Goal: Task Accomplishment & Management: Complete application form

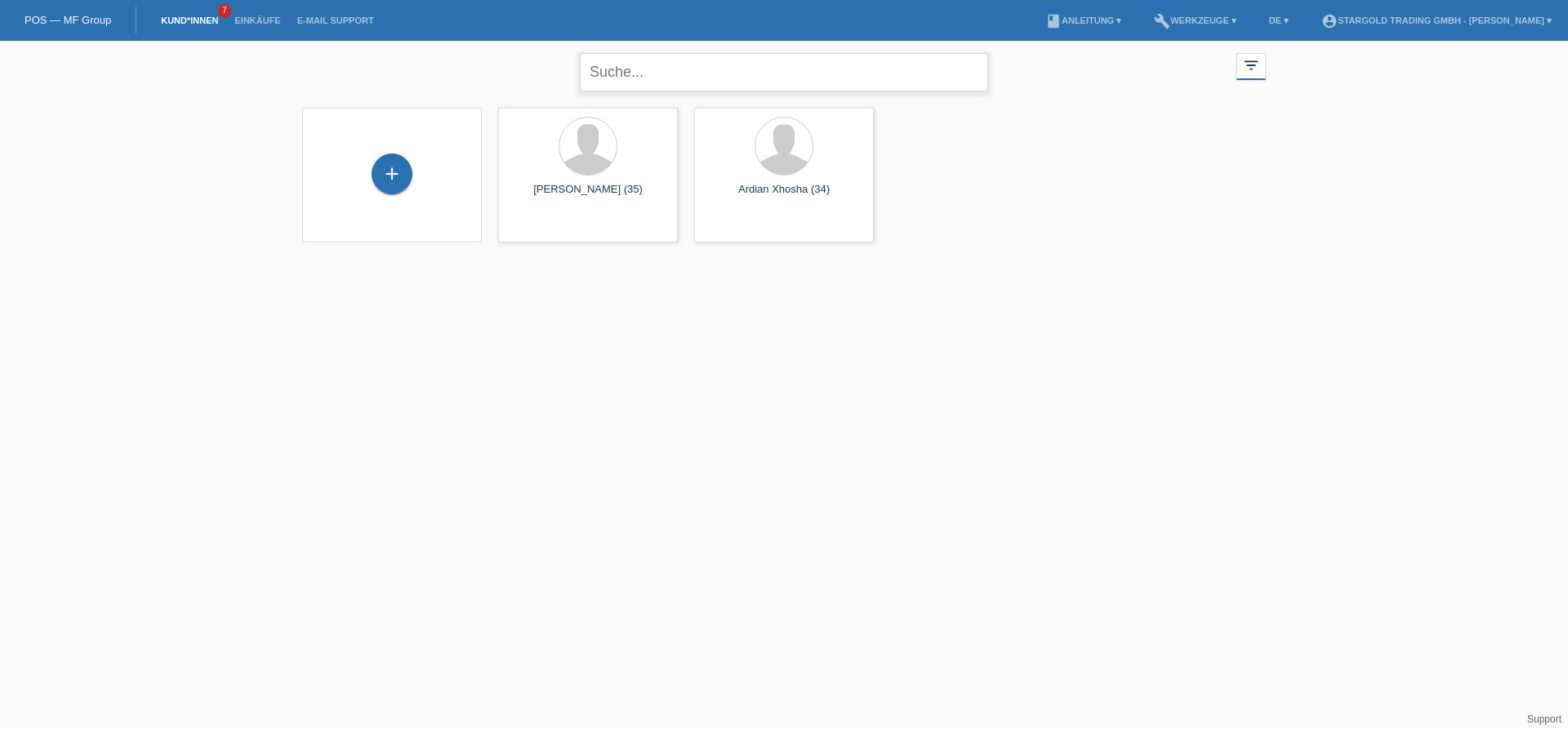
click at [676, 79] on input "text" at bounding box center [784, 73] width 408 height 38
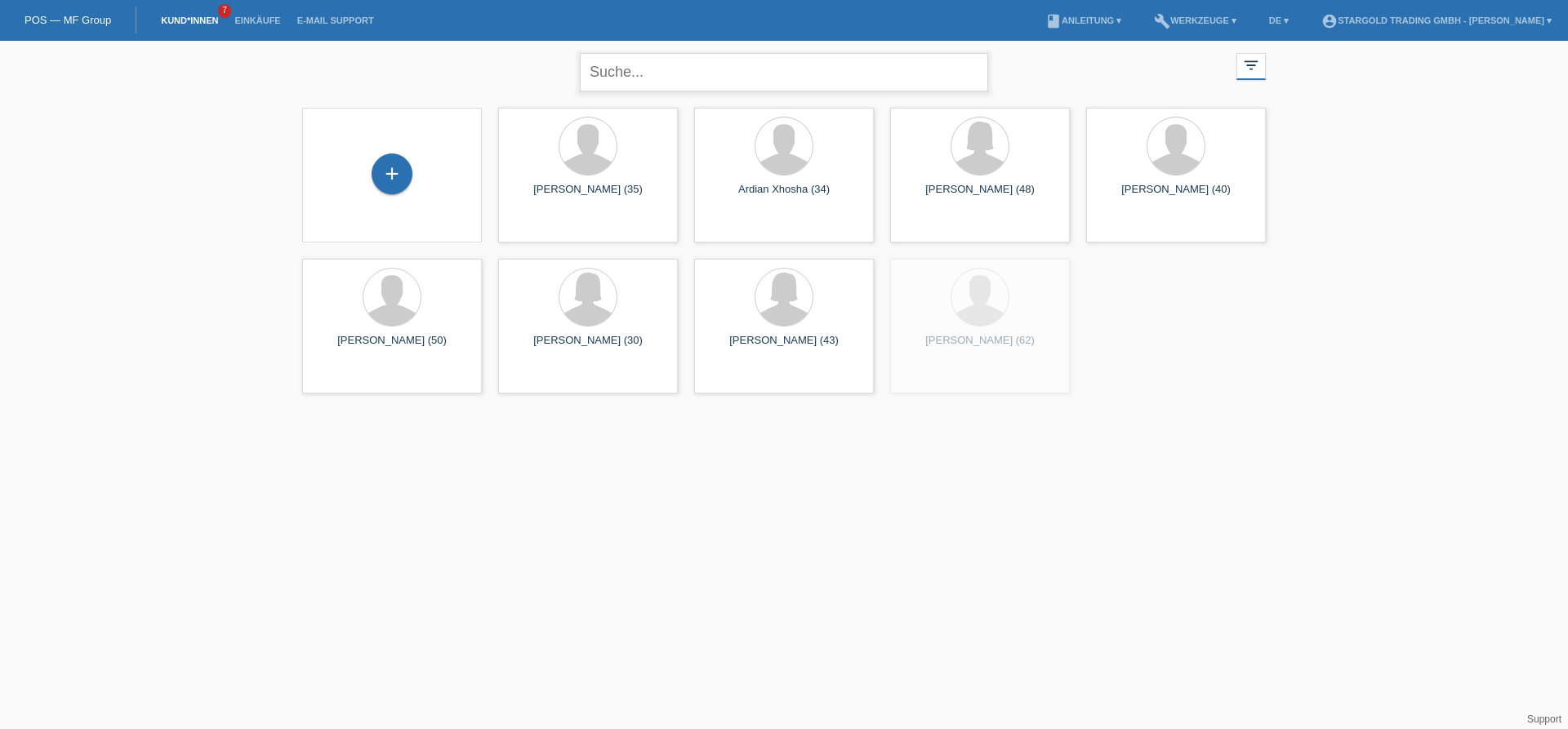
paste input "Thaqi"
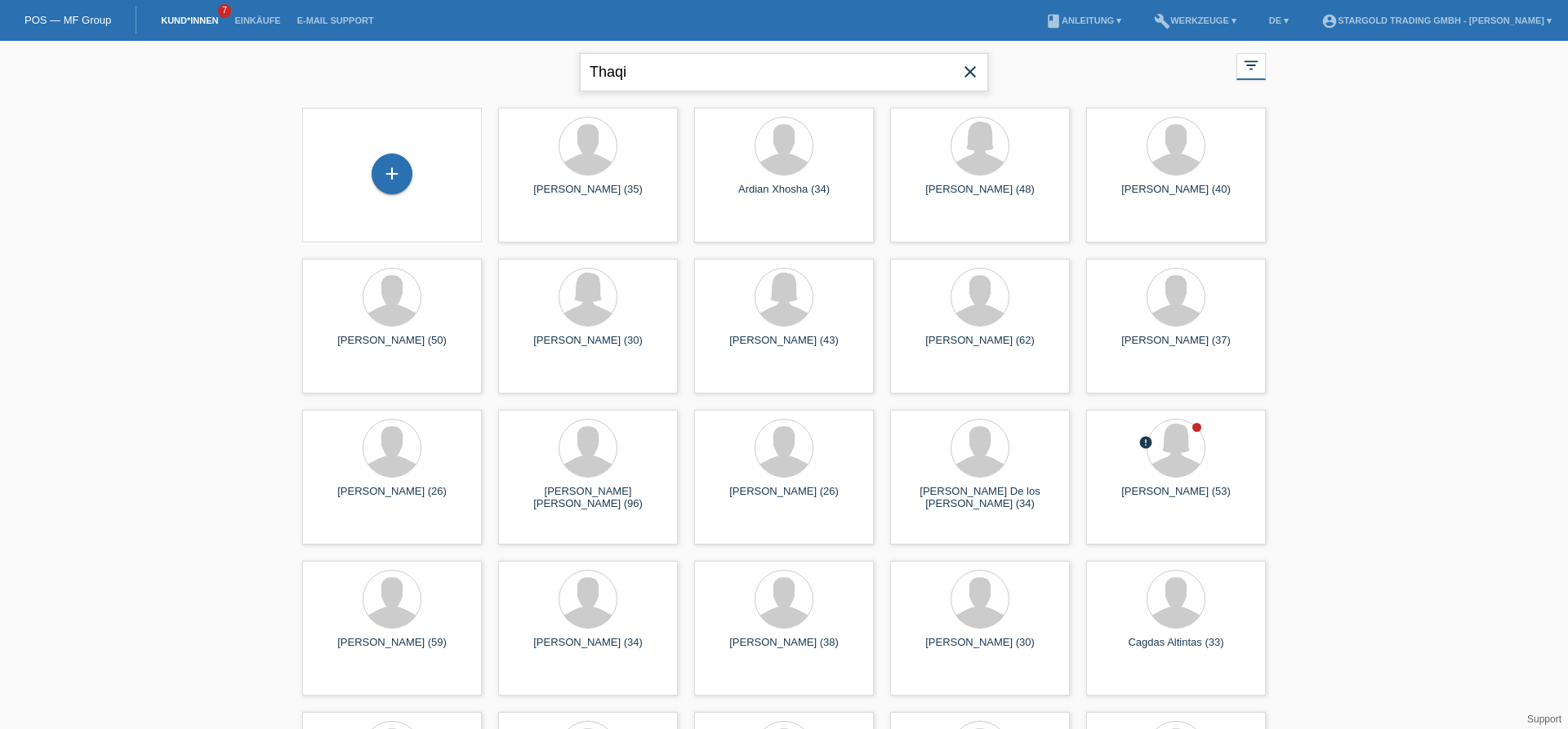
type input "Thaqi"
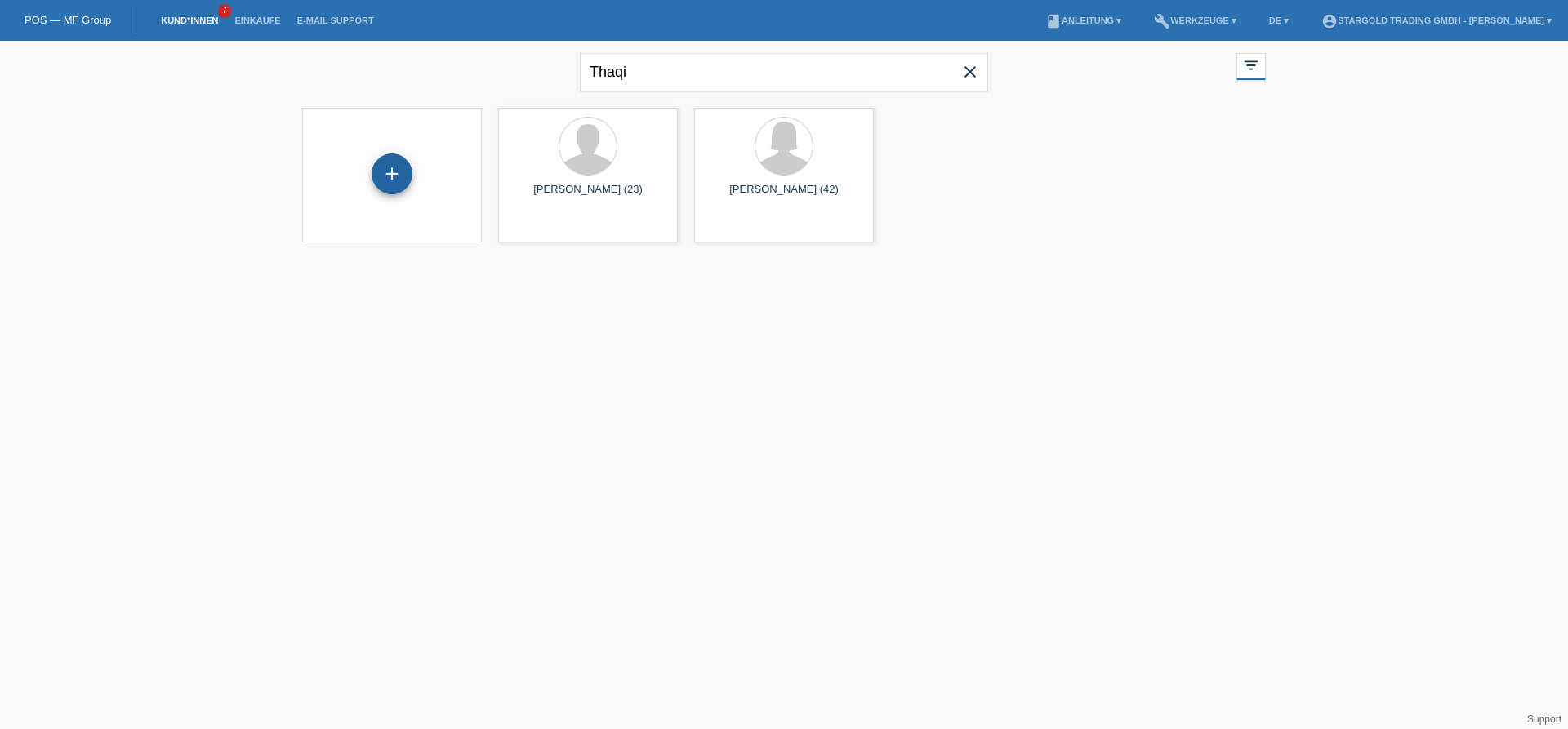
click at [401, 172] on div "+" at bounding box center [391, 173] width 41 height 41
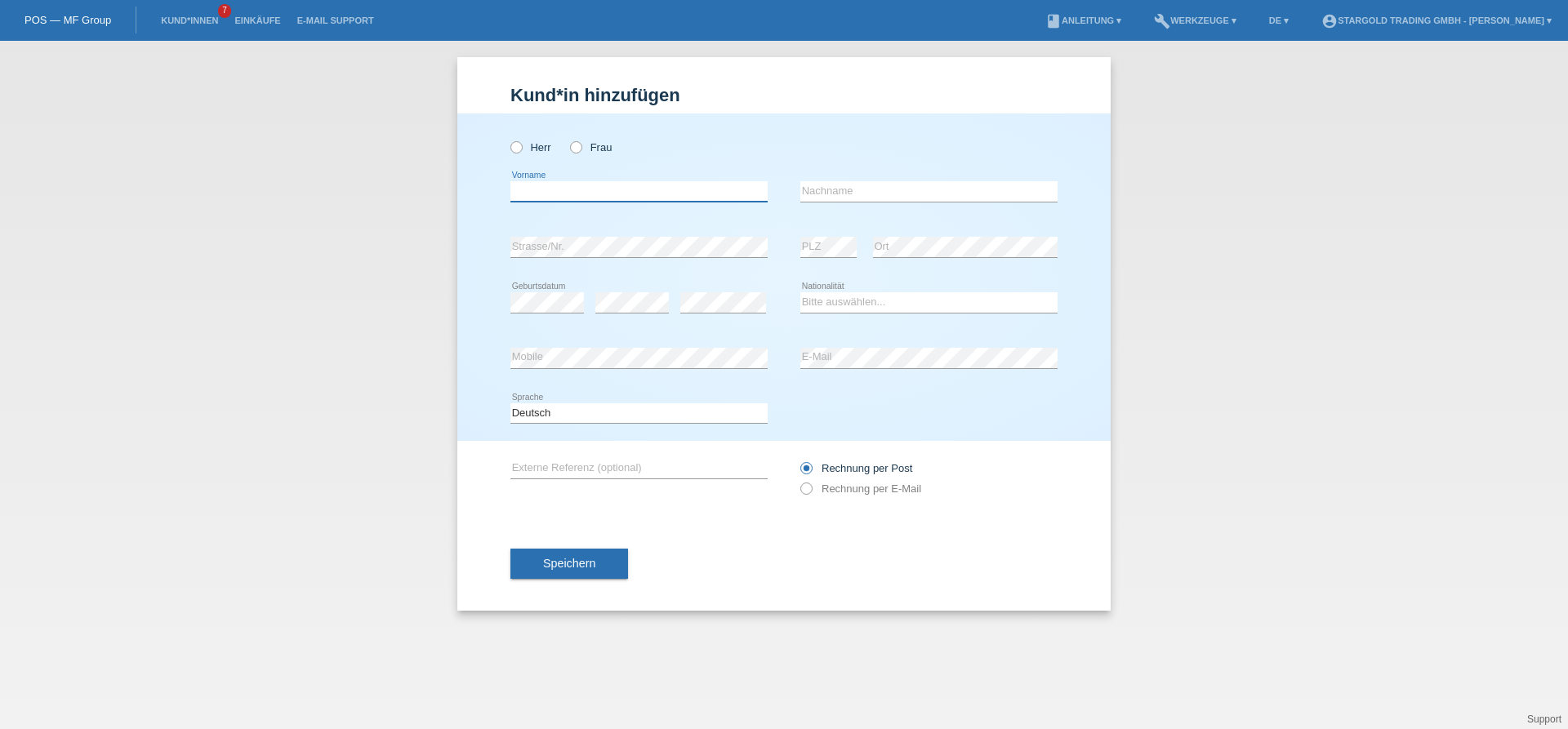
click at [557, 197] on input "text" at bounding box center [639, 191] width 257 height 20
type input "Eron"
paste input "Thaqi"
type input "Thaqi"
click at [520, 153] on label "Herr" at bounding box center [531, 147] width 41 height 13
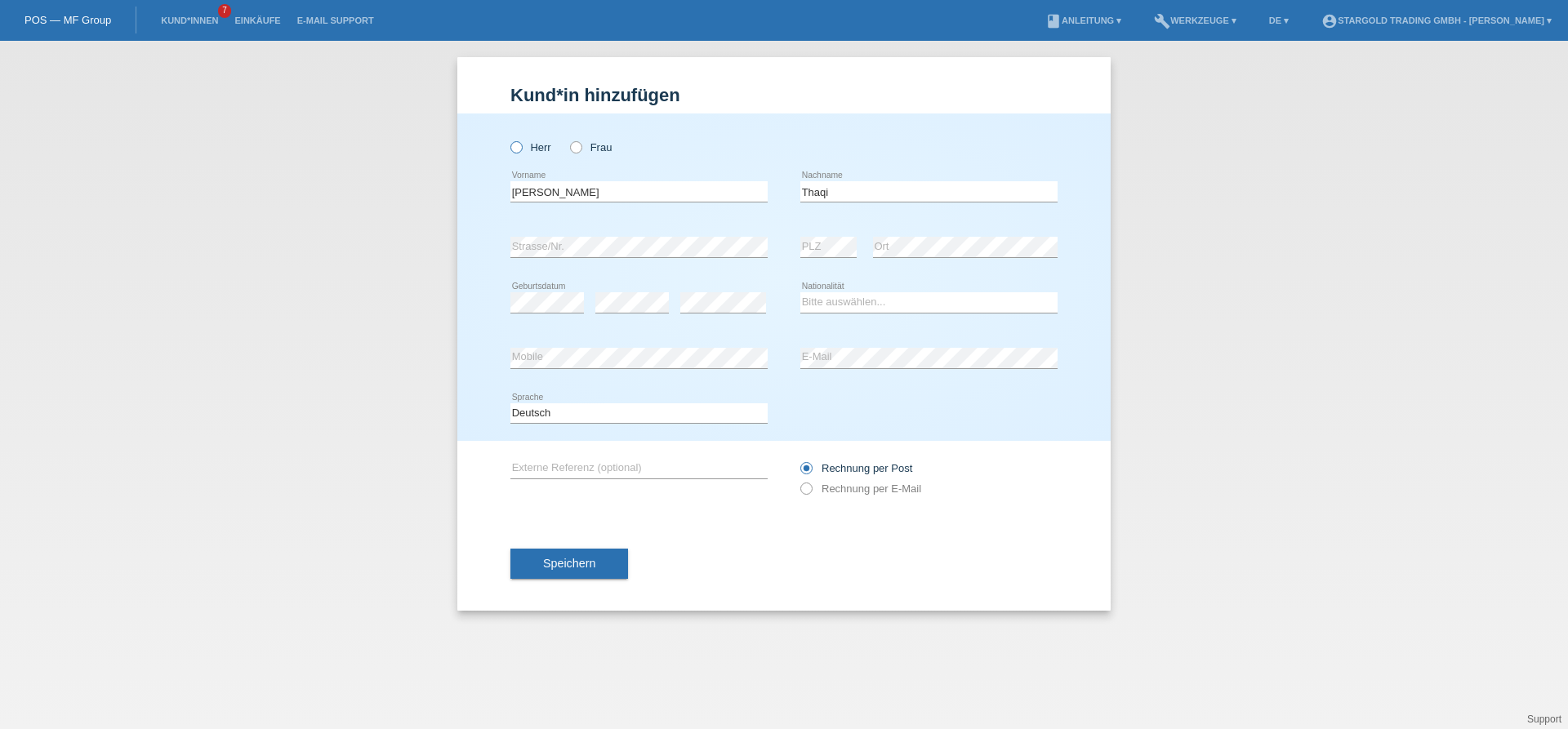
click at [520, 152] on input "Herr" at bounding box center [516, 146] width 11 height 11
radio input "true"
click at [709, 315] on div "error" at bounding box center [723, 303] width 86 height 56
click at [800, 292] on select "Bitte auswählen... Schweiz Deutschland Liechtenstein Österreich ------------ Af…" at bounding box center [929, 301] width 257 height 19
select select "CH"
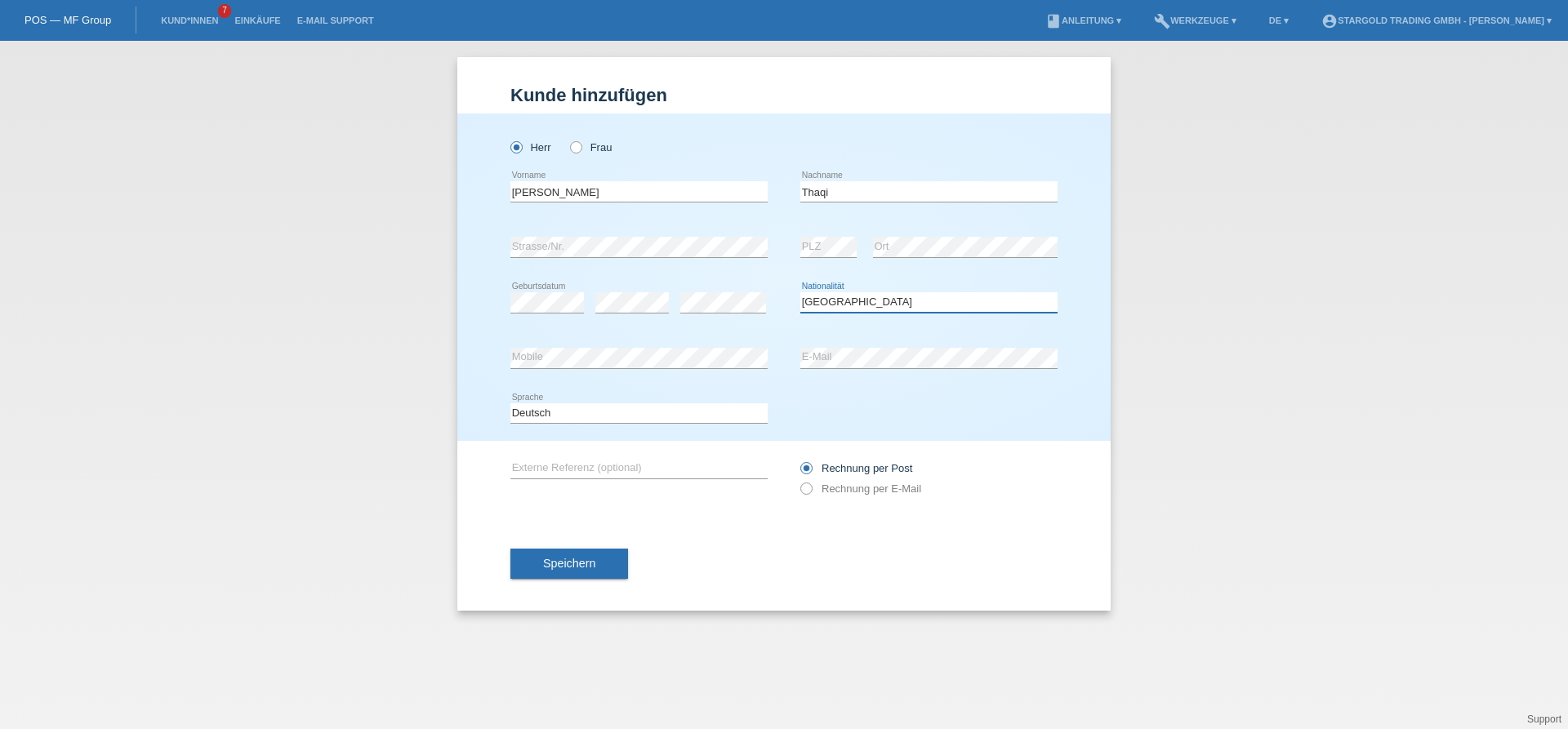
click option "Schweiz" at bounding box center [0, 0] width 0 height 0
click at [798, 480] on icon at bounding box center [798, 480] width 0 height 0
click at [802, 493] on input "Rechnung per E-Mail" at bounding box center [805, 492] width 11 height 20
radio input "true"
click at [594, 548] on div "Speichern" at bounding box center [784, 564] width 547 height 95
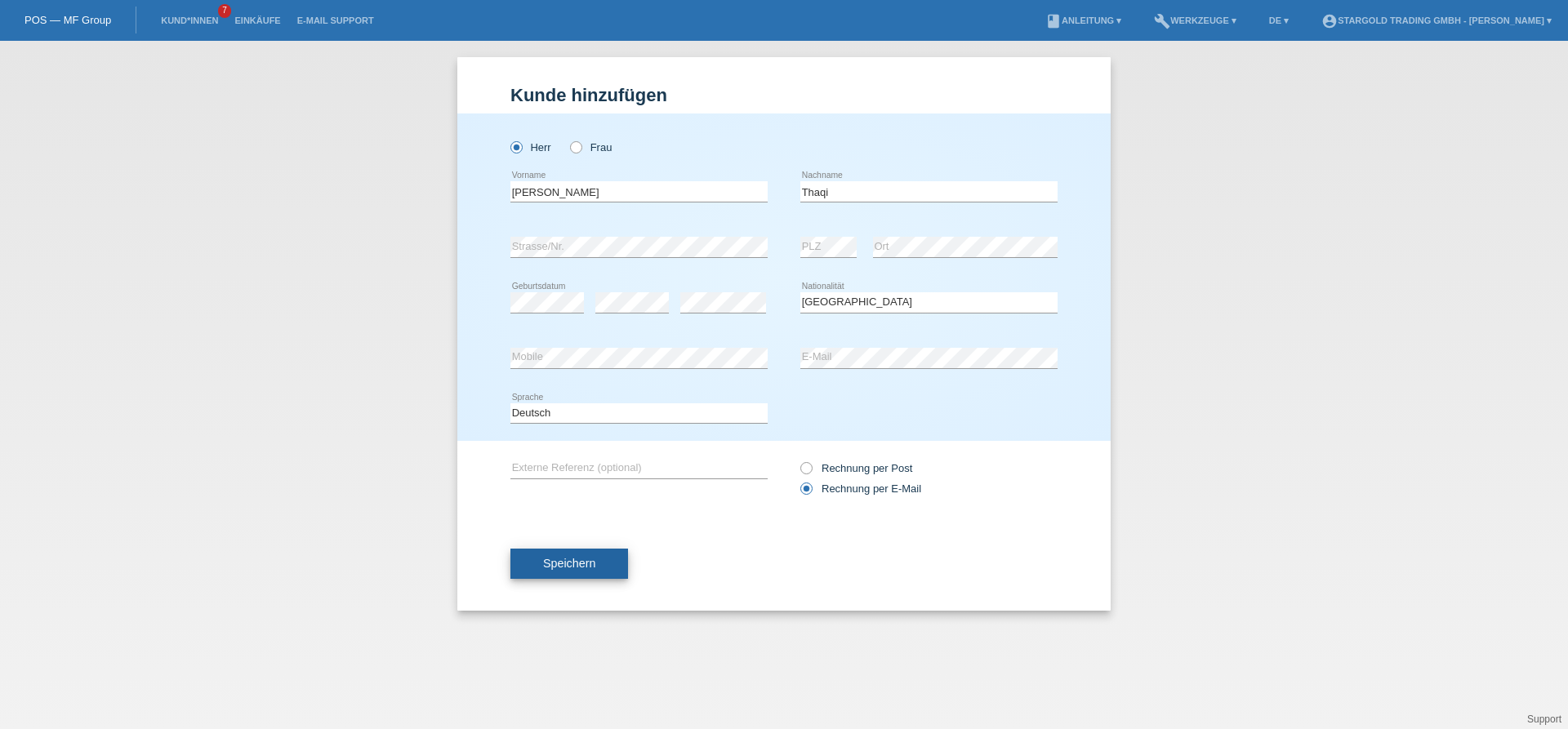
click at [590, 557] on button "Speichern" at bounding box center [569, 564] width 118 height 31
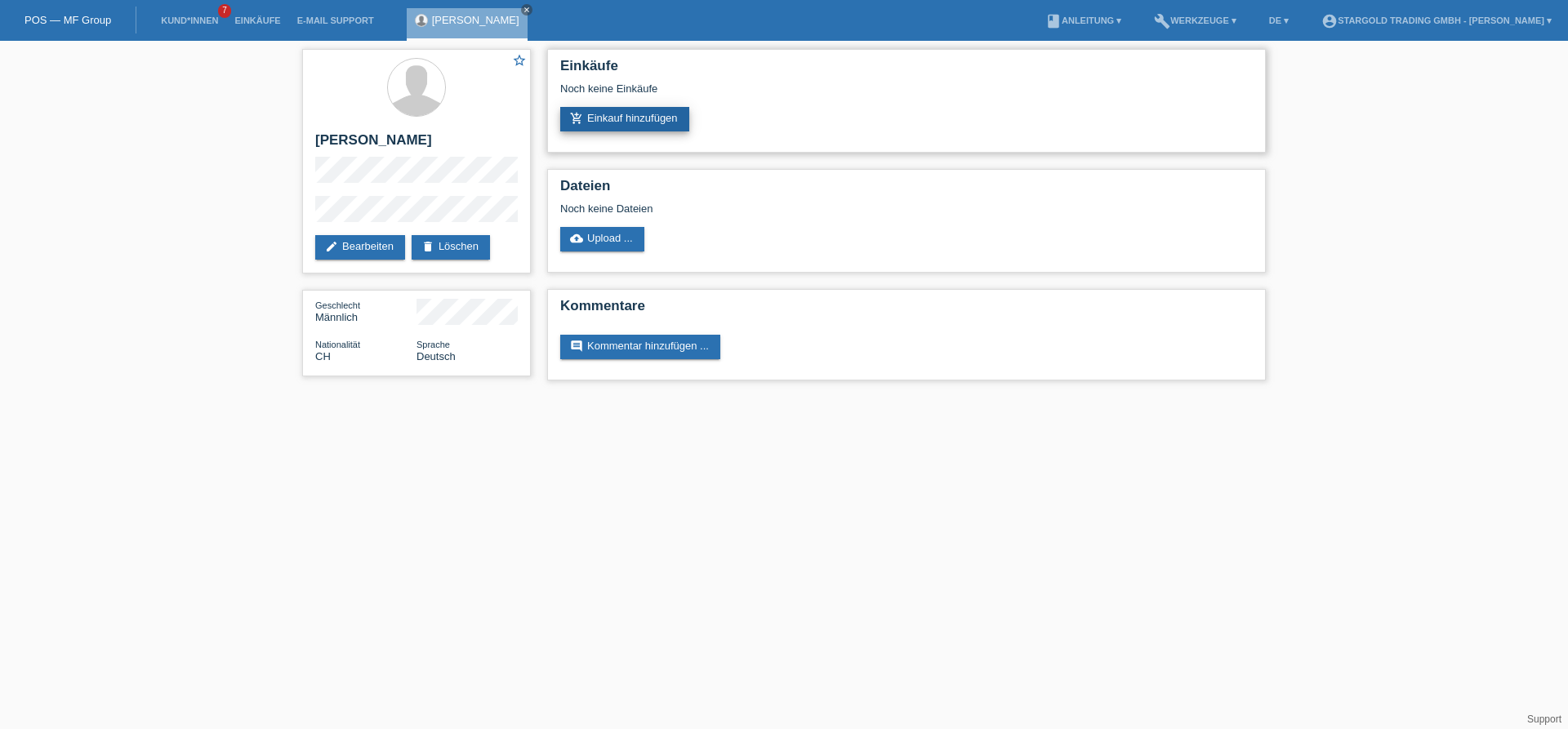
click at [642, 122] on link "add_shopping_cart Einkauf hinzufügen" at bounding box center [624, 118] width 129 height 24
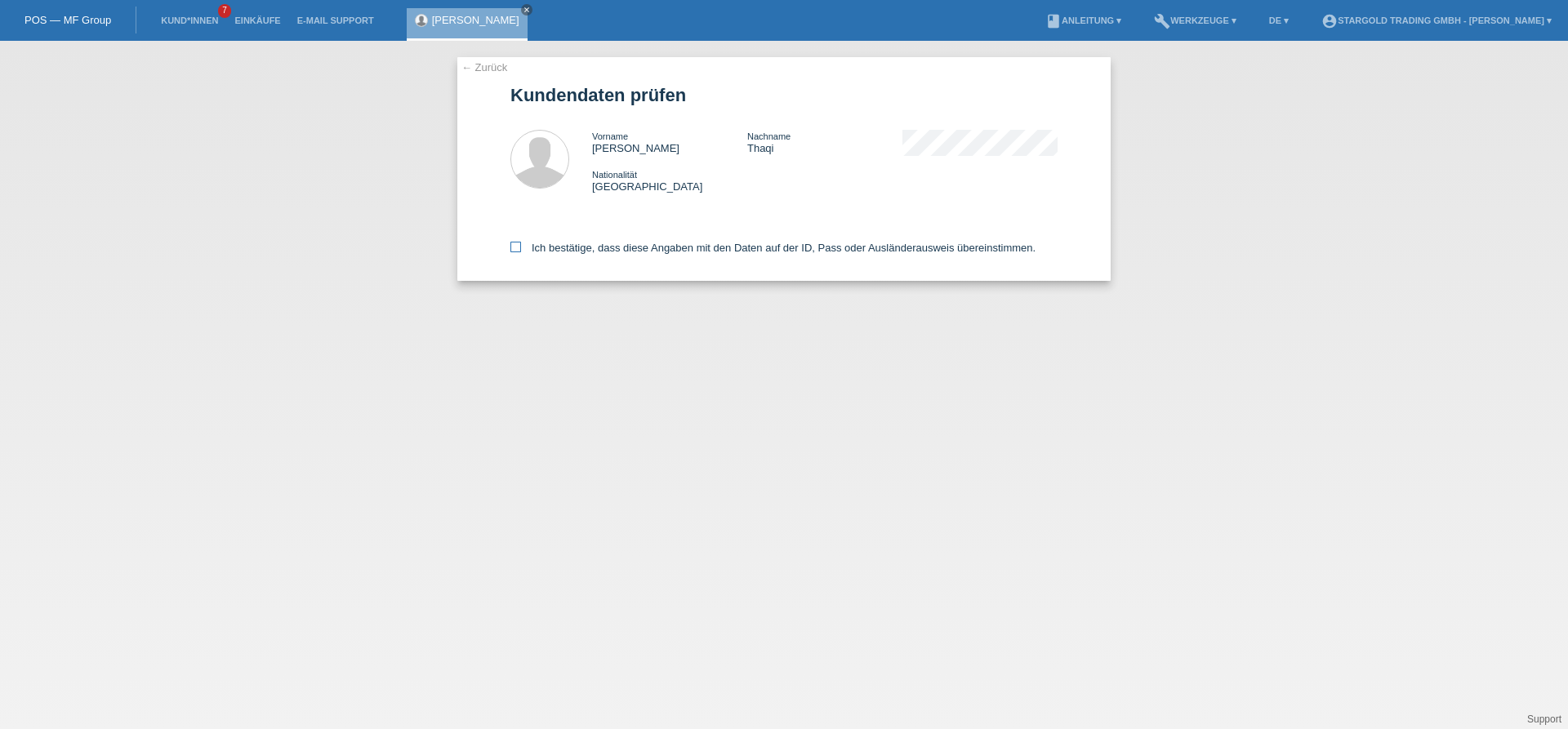
click at [518, 249] on icon at bounding box center [516, 247] width 11 height 11
click at [518, 249] on input "Ich bestätige, dass diese Angaben mit den Daten auf der ID, Pass oder Ausländer…" at bounding box center [516, 247] width 11 height 11
checkbox input "true"
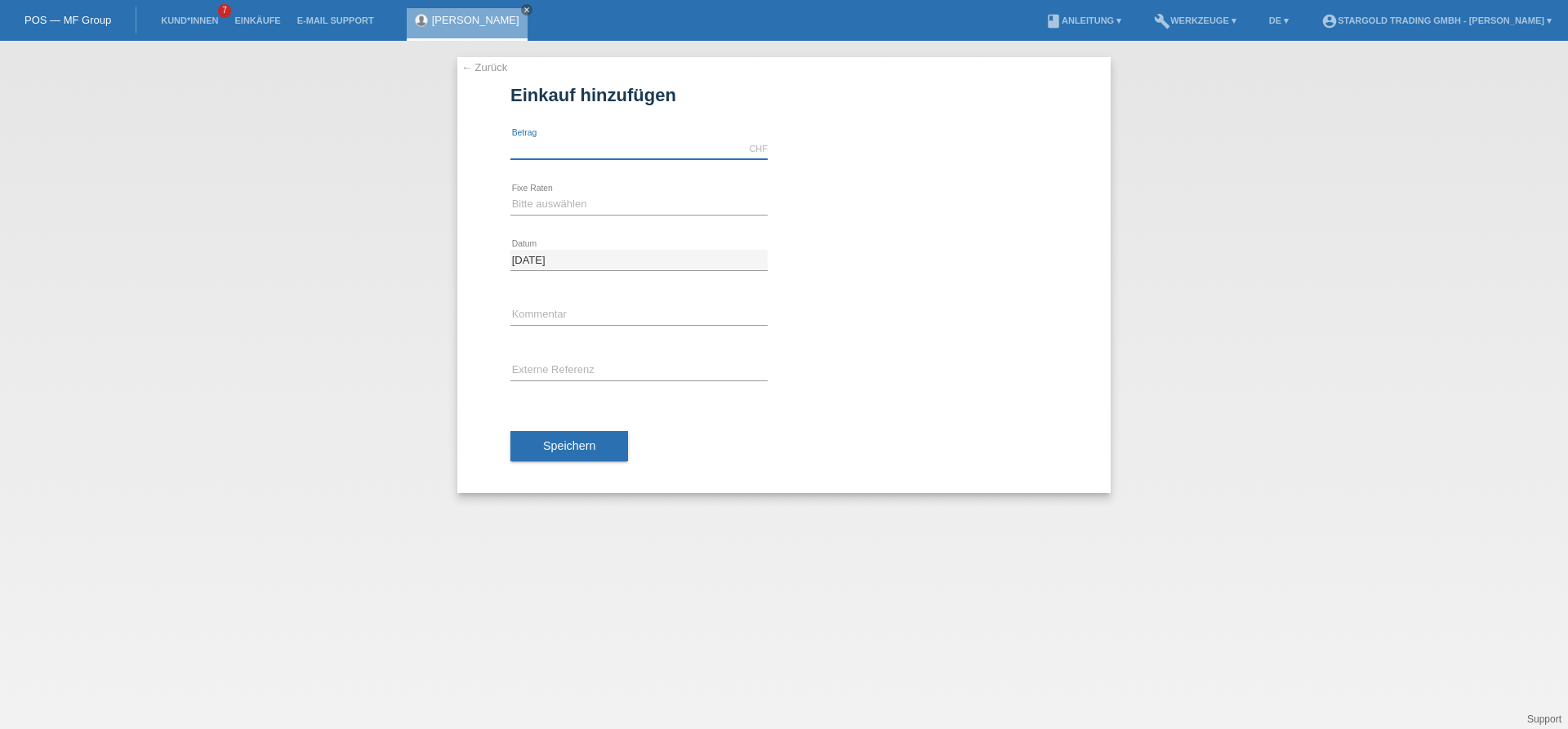
click at [668, 152] on input "text" at bounding box center [639, 148] width 257 height 20
type input "12000.00"
click at [511, 194] on select "Bitte auswählen 6 Raten 12 Raten 18 Raten 24 Raten 36 Raten 48 Raten" at bounding box center [639, 204] width 257 height 19
select select "497"
click option "48 Raten" at bounding box center [0, 0] width 0 height 0
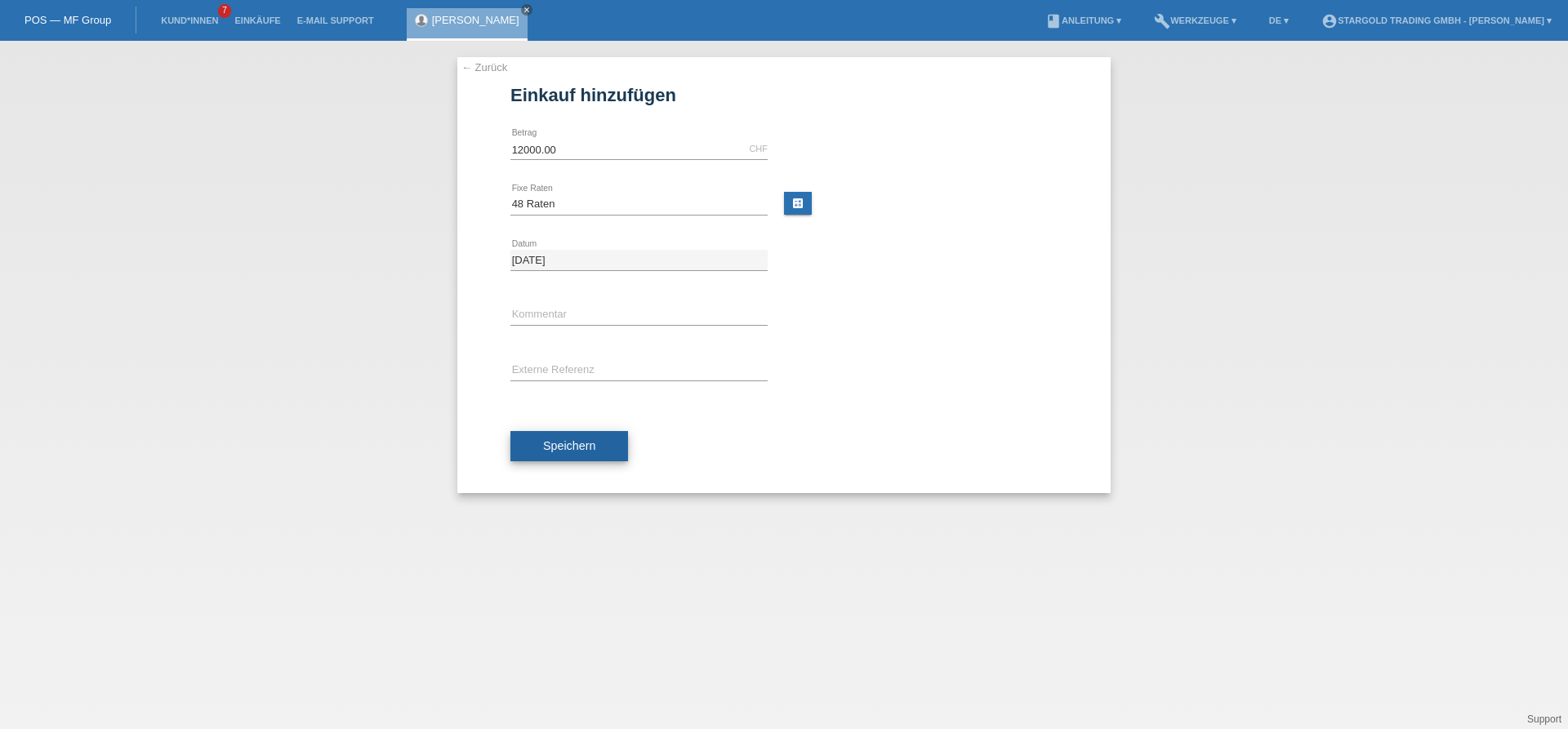
click at [592, 455] on button "Speichern" at bounding box center [569, 446] width 118 height 31
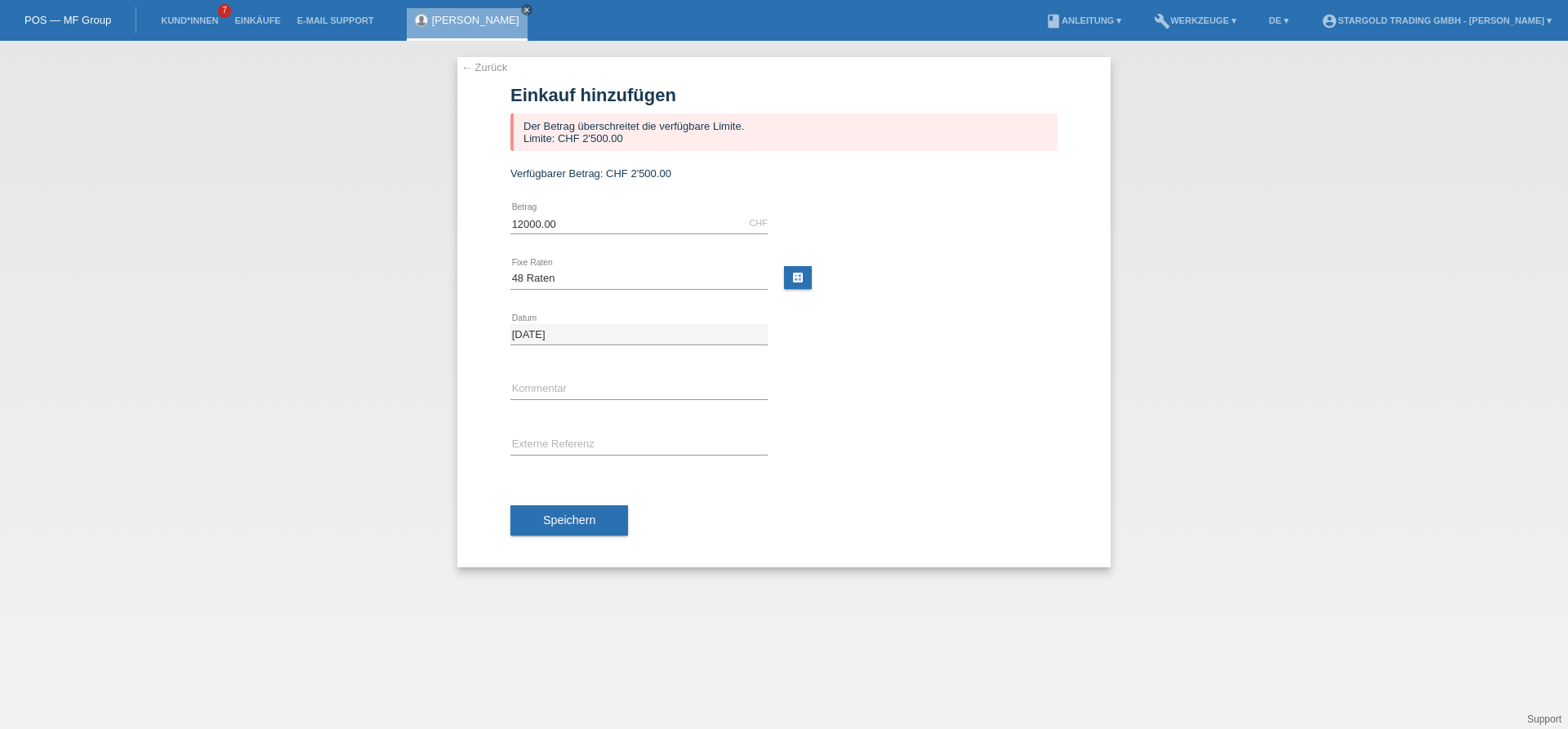
click at [389, 384] on div "← Zurück Einkauf hinzufügen Der Betrag überschreitet die verfügbare Limite. Lim…" at bounding box center [784, 385] width 1568 height 688
